Goal: Transaction & Acquisition: Purchase product/service

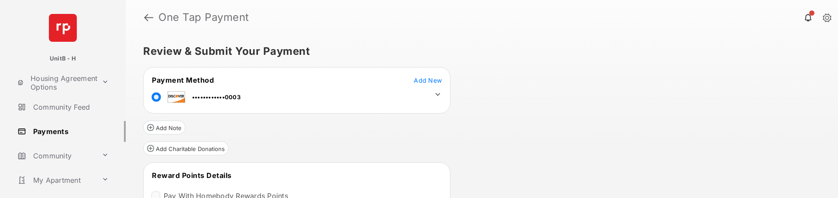
click at [561, 155] on div "Review & Submit Your Payment Payment Method Add New ••••••••••••0003 Add Note A…" at bounding box center [482, 117] width 712 height 164
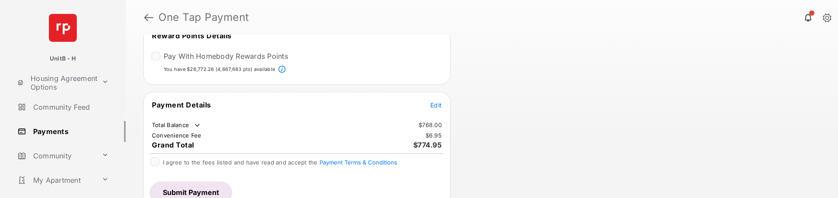
scroll to position [142, 0]
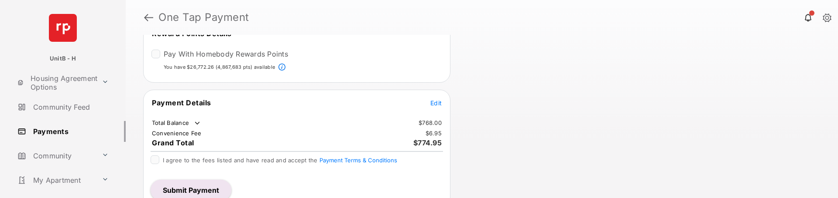
click at [436, 103] on span "Edit" at bounding box center [435, 102] width 11 height 7
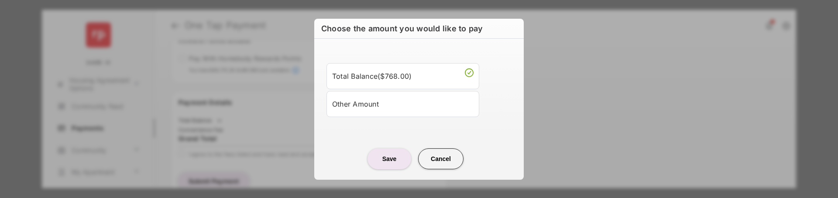
click at [372, 107] on div "Other Amount" at bounding box center [402, 104] width 141 height 15
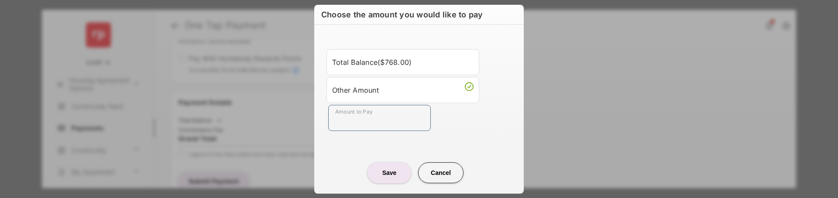
click at [354, 121] on input "Amount to Pay" at bounding box center [379, 118] width 103 height 26
type input "****"
click at [383, 174] on button "Save" at bounding box center [389, 173] width 44 height 21
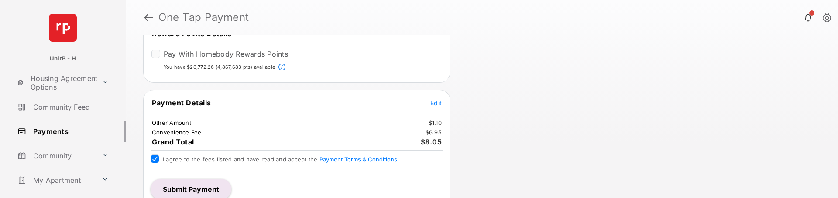
click at [545, 142] on div "Review & Submit Your Payment Payment Method Add New ••••••••••••0003 Add Note A…" at bounding box center [482, 117] width 712 height 164
click at [186, 188] on button "Submit Payment" at bounding box center [190, 189] width 81 height 21
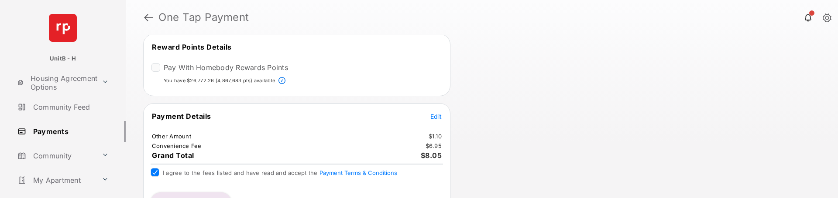
scroll to position [164, 0]
click at [434, 116] on span "Edit" at bounding box center [435, 116] width 11 height 7
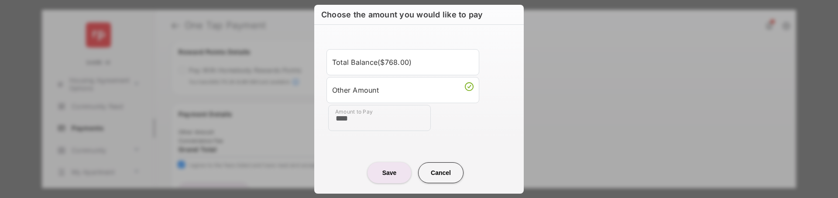
click at [396, 67] on div "Total Balance ( $768.00 )" at bounding box center [402, 62] width 141 height 15
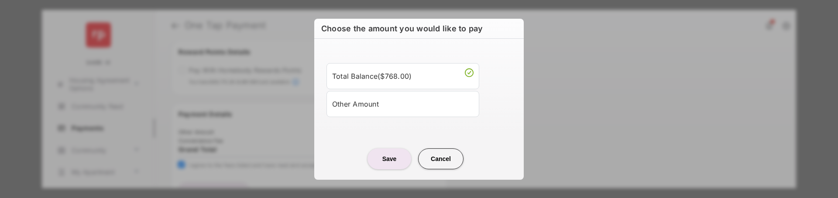
click at [447, 163] on button "Cancel" at bounding box center [440, 159] width 45 height 21
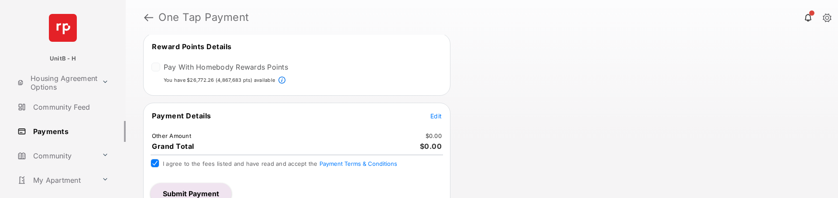
click at [435, 118] on span "Edit" at bounding box center [435, 116] width 11 height 7
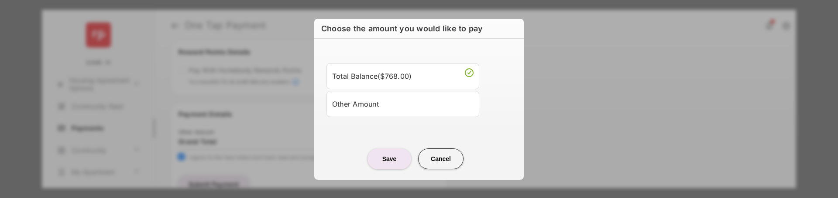
click at [385, 104] on div "Other Amount" at bounding box center [402, 104] width 141 height 15
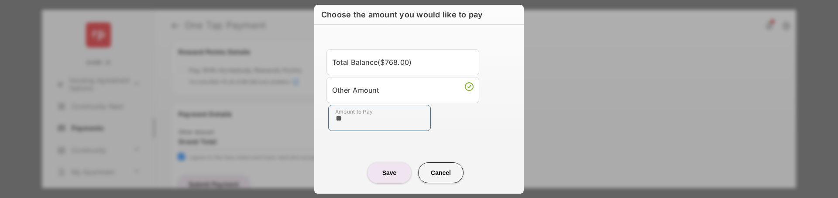
click at [356, 123] on input "**" at bounding box center [379, 118] width 103 height 26
type input "****"
click at [373, 168] on button "Save" at bounding box center [389, 173] width 44 height 21
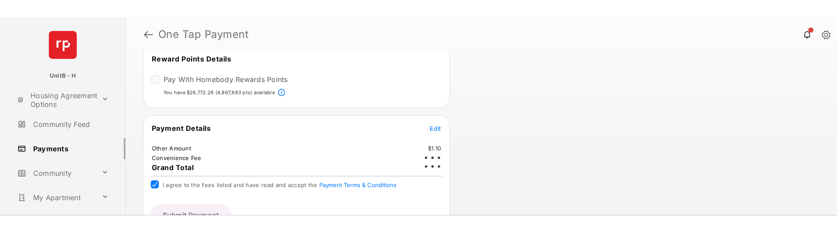
scroll to position [187, 0]
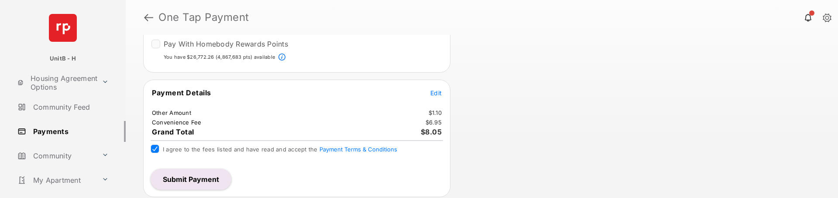
click at [195, 178] on button "Submit Payment" at bounding box center [190, 179] width 81 height 21
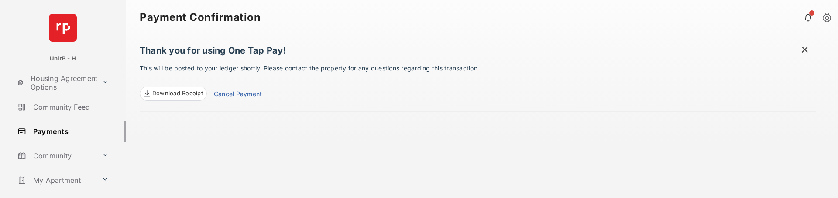
click at [57, 130] on link "Payments" at bounding box center [70, 131] width 112 height 21
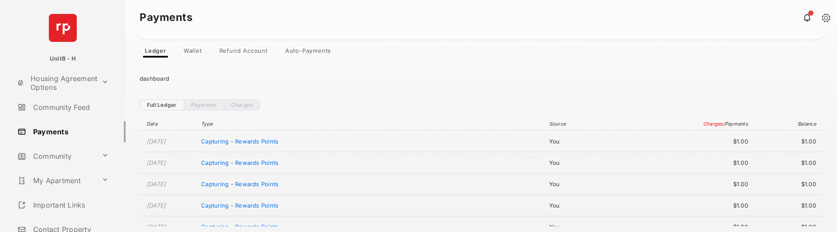
scroll to position [100, 0]
